Goal: Navigation & Orientation: Find specific page/section

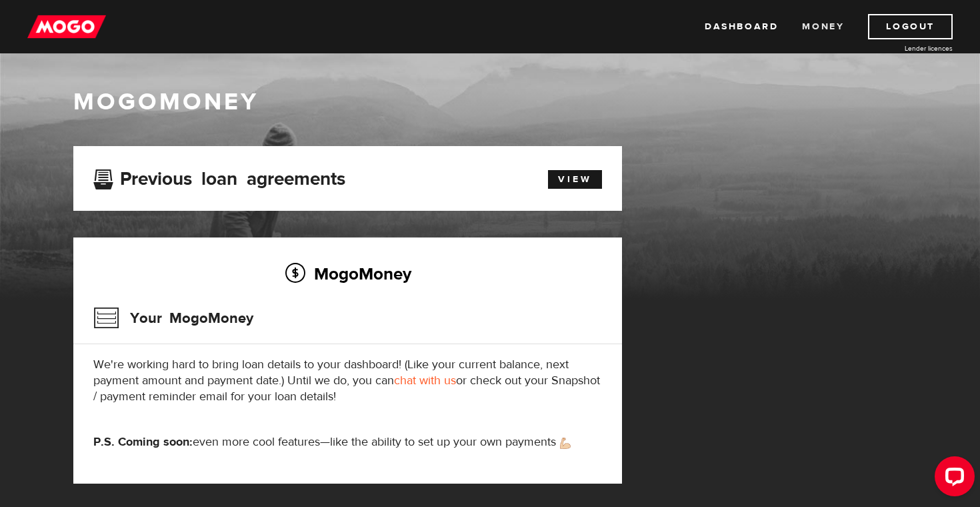
click at [816, 23] on link "Money" at bounding box center [823, 26] width 42 height 25
click at [764, 21] on link "Dashboard" at bounding box center [741, 26] width 73 height 25
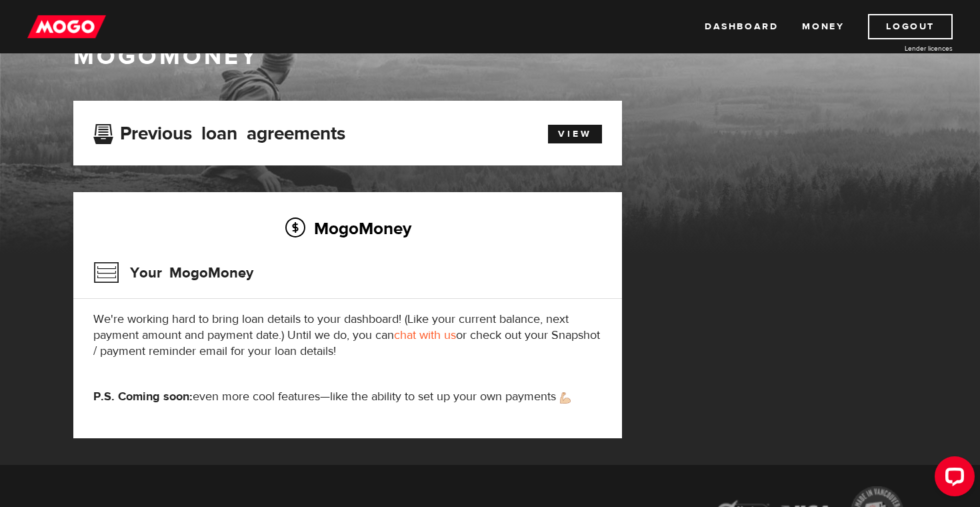
scroll to position [45, 0]
click at [831, 38] on link "Money" at bounding box center [823, 26] width 42 height 25
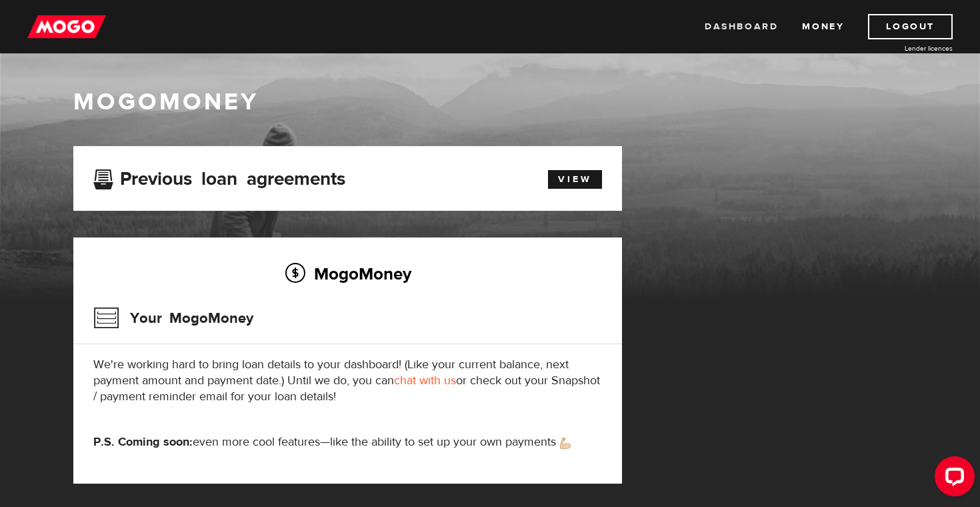
click at [734, 27] on link "Dashboard" at bounding box center [741, 26] width 73 height 25
